Goal: Transaction & Acquisition: Purchase product/service

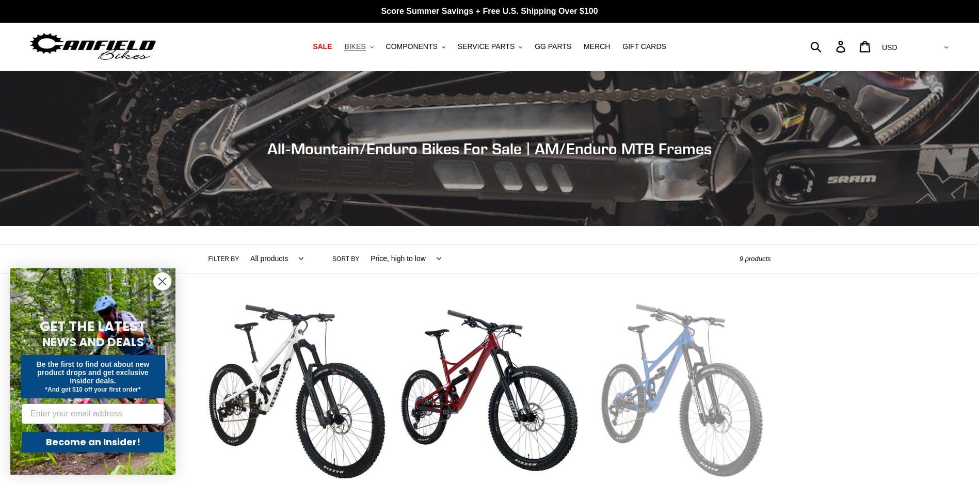
click at [351, 44] on span "BIKES" at bounding box center [354, 46] width 21 height 9
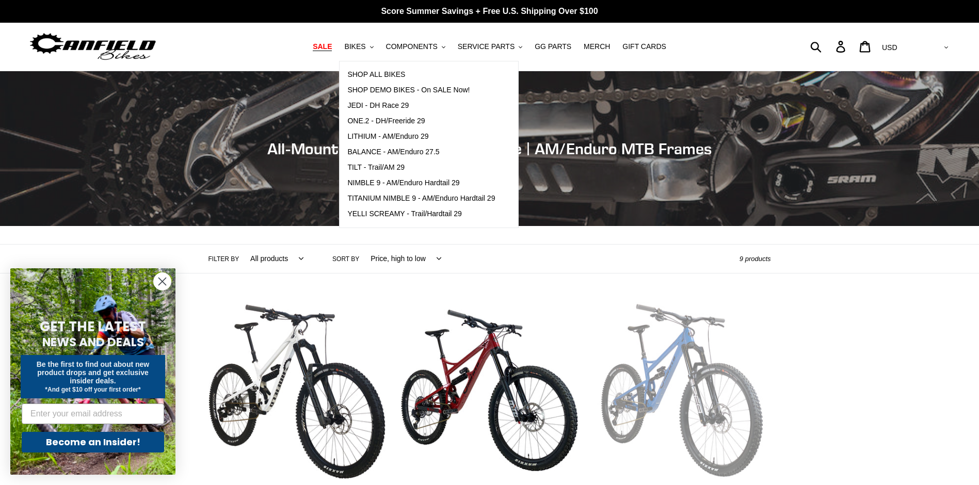
click at [319, 42] on span "SALE" at bounding box center [322, 46] width 19 height 9
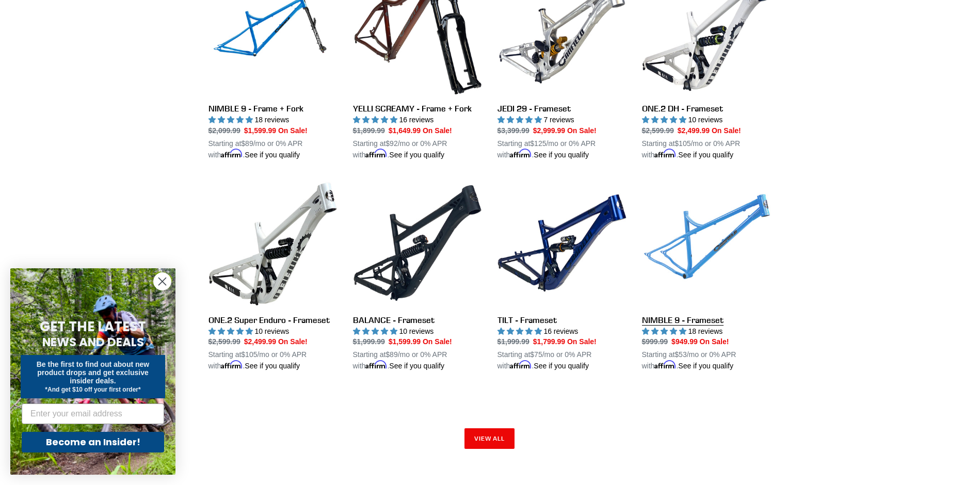
scroll to position [1397, 0]
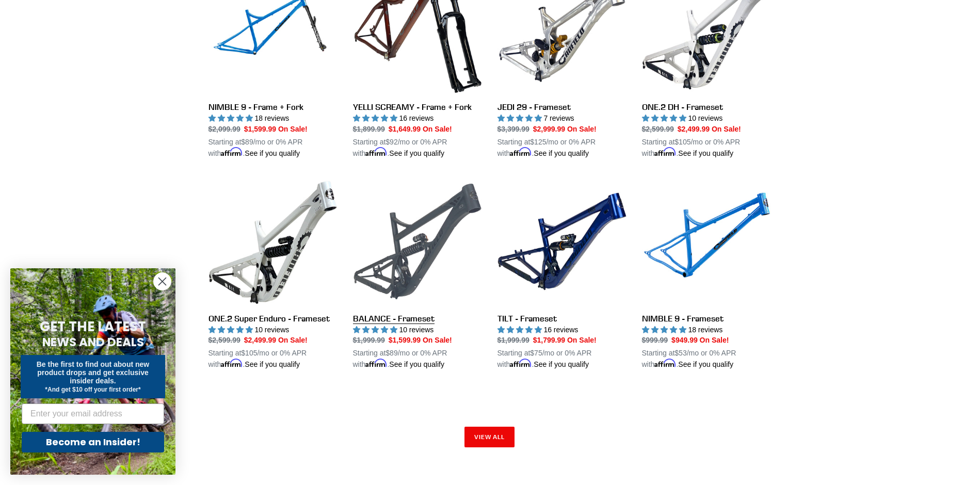
click at [405, 319] on link "BALANCE - Frameset" at bounding box center [417, 273] width 129 height 193
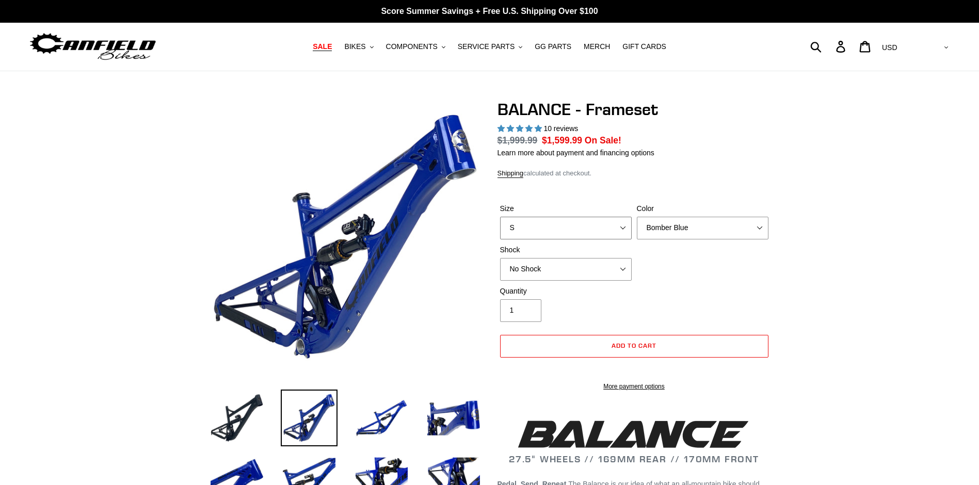
select select "highest-rating"
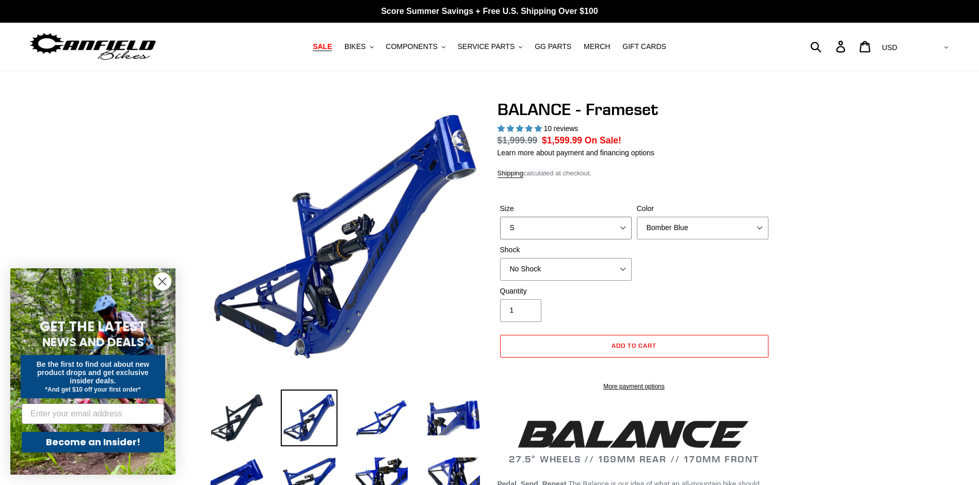
select select "L"
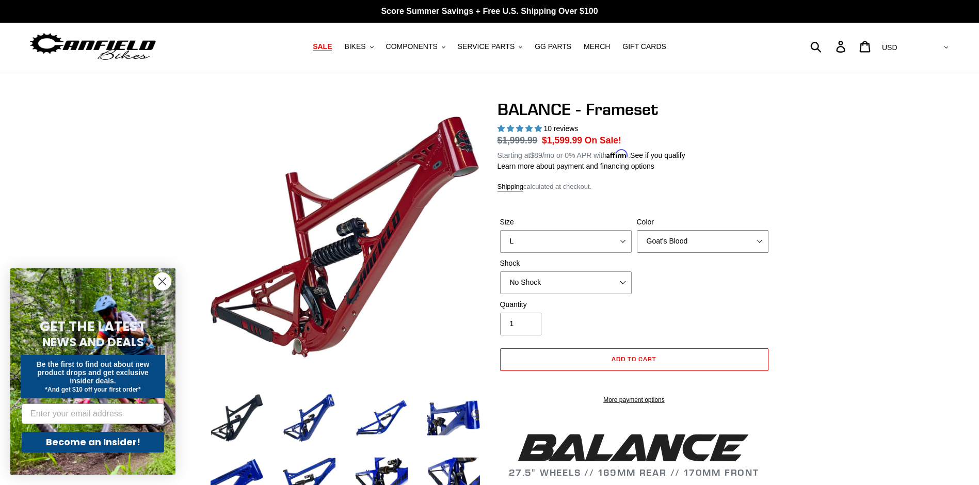
select select "Stealth Black"
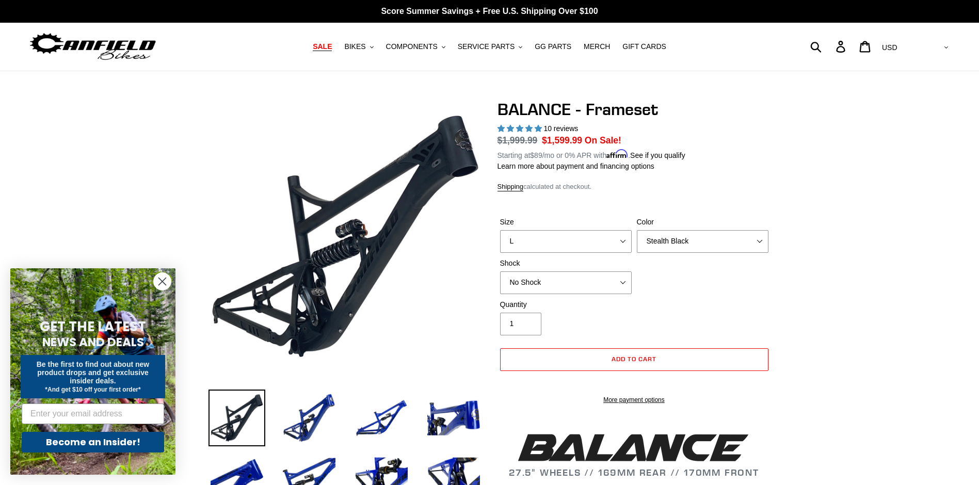
select select "Cane Creek Kitsuma Air"
click at [360, 44] on span "BIKES" at bounding box center [354, 46] width 21 height 9
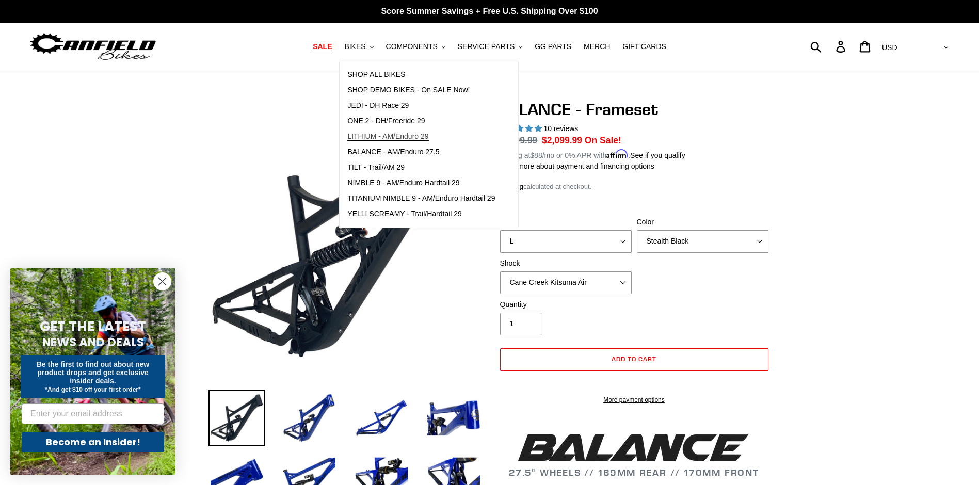
click at [403, 135] on span "LITHIUM - AM/Enduro 29" at bounding box center [387, 136] width 81 height 9
